Goal: Task Accomplishment & Management: Use online tool/utility

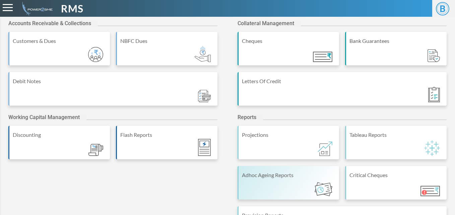
click at [260, 171] on div "Adhoc Ageing Reports" at bounding box center [289, 175] width 94 height 8
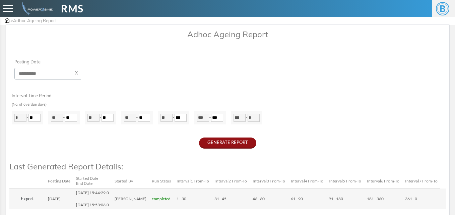
click at [221, 145] on button "GENERATE REPORT" at bounding box center [227, 142] width 57 height 11
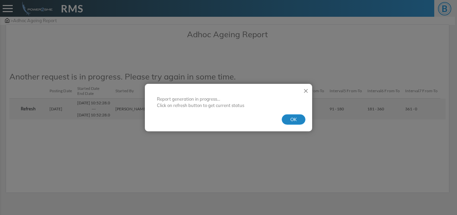
click at [304, 117] on button "OK" at bounding box center [294, 119] width 24 height 11
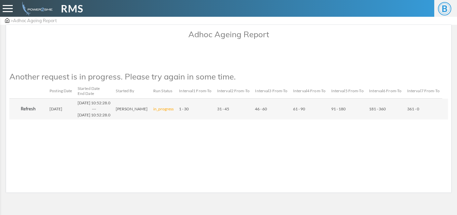
click at [24, 114] on button "Refresh" at bounding box center [28, 108] width 32 height 11
click at [29, 114] on button "Refresh" at bounding box center [28, 108] width 32 height 11
click at [30, 114] on button "Refresh" at bounding box center [28, 108] width 32 height 11
click at [29, 114] on button "Refresh" at bounding box center [28, 108] width 32 height 11
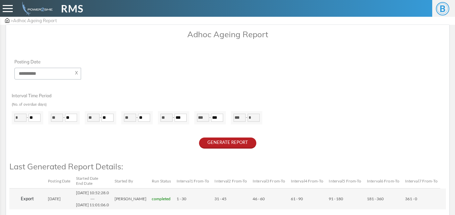
click at [27, 199] on button "Export" at bounding box center [27, 198] width 30 height 11
